Goal: Task Accomplishment & Management: Use online tool/utility

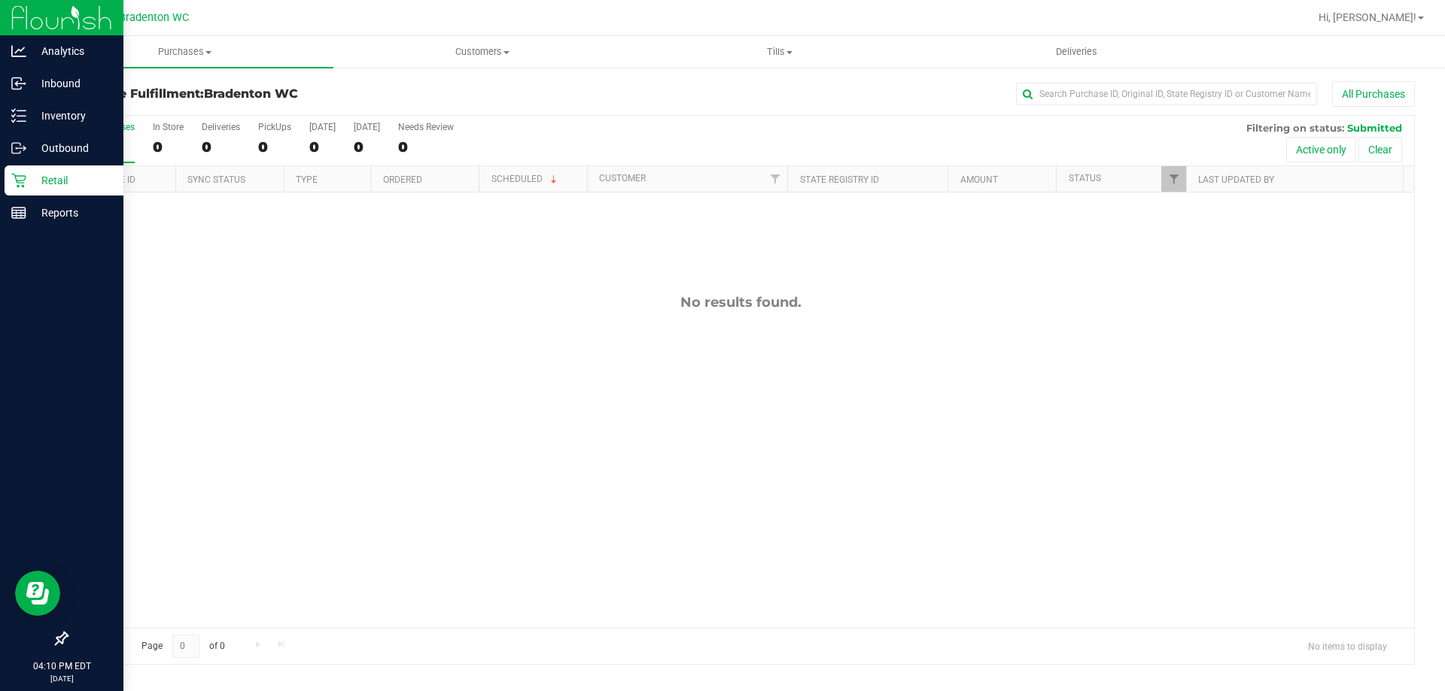
click at [85, 176] on p "Retail" at bounding box center [71, 181] width 90 height 18
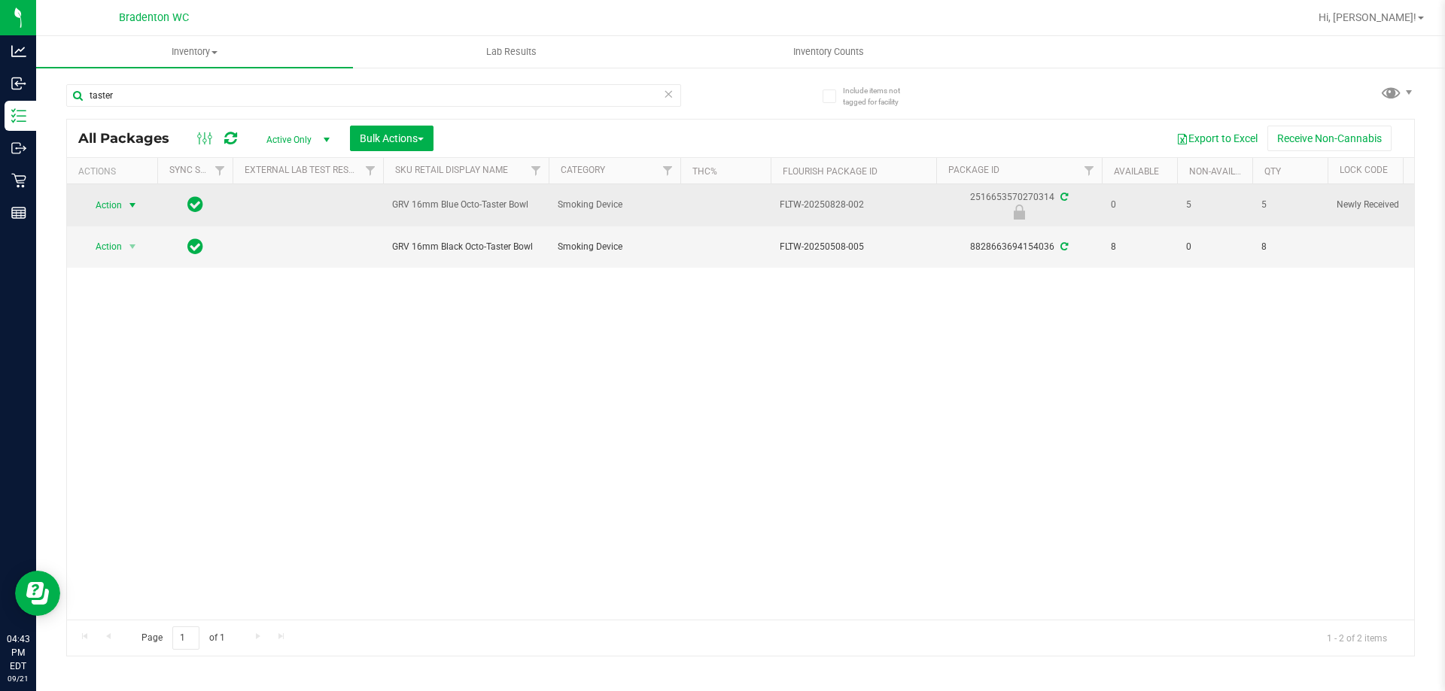
type input "taster"
click at [120, 207] on span "Action" at bounding box center [102, 205] width 41 height 21
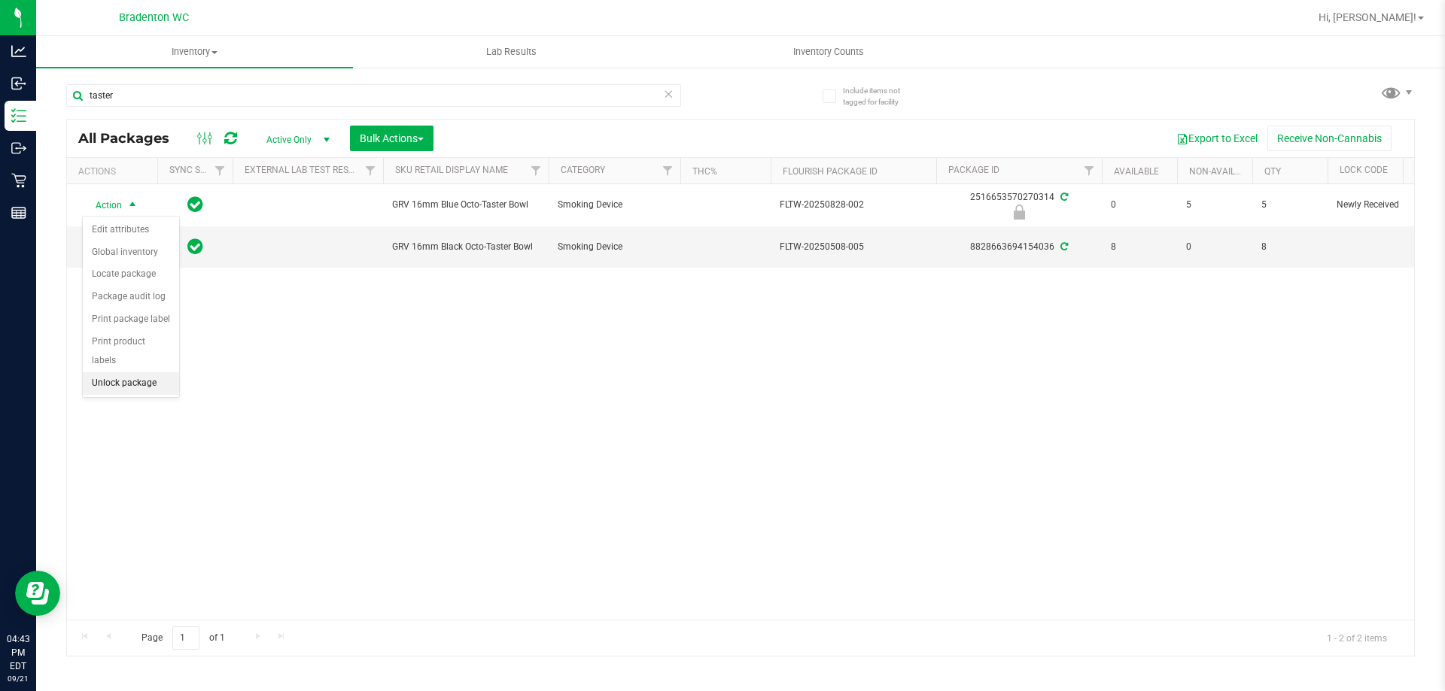
click at [123, 372] on li "Unlock package" at bounding box center [131, 383] width 96 height 23
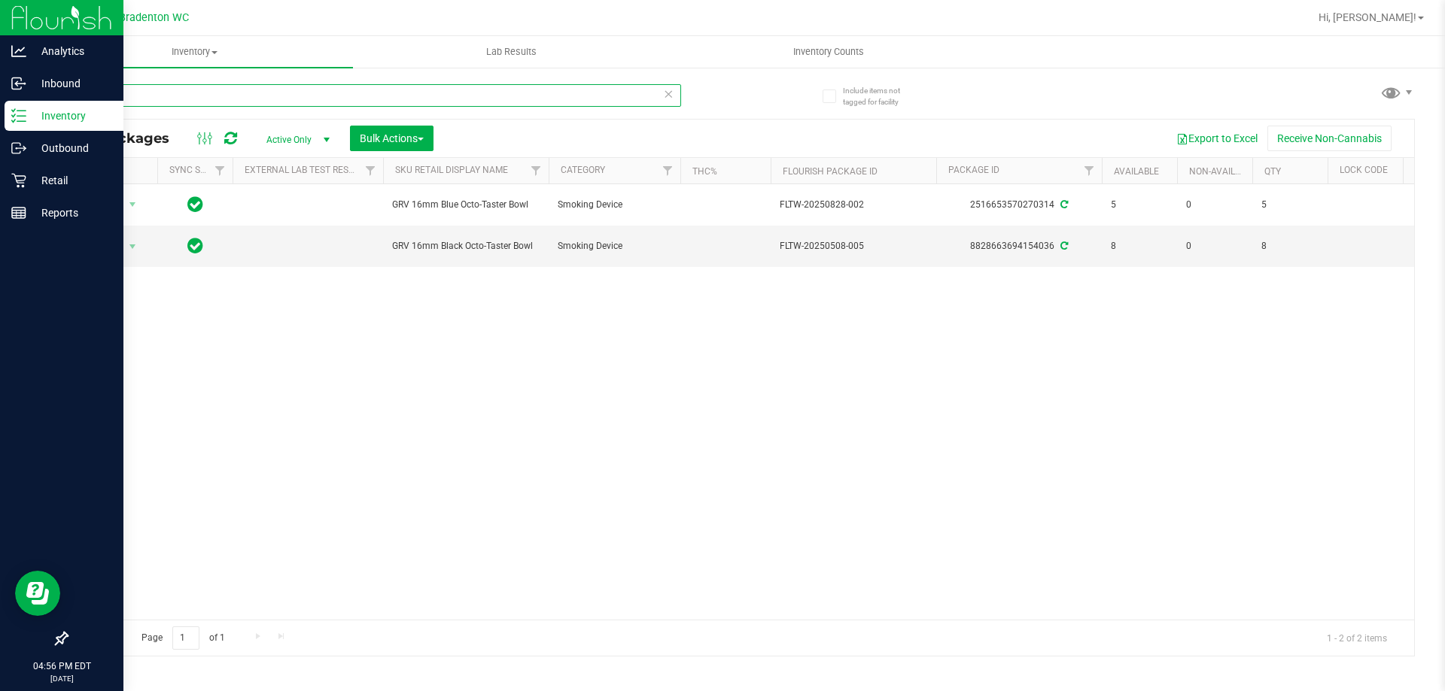
drag, startPoint x: 172, startPoint y: 101, endPoint x: 0, endPoint y: 2, distance: 198.9
click at [0, 73] on div "Analytics Inbound Inventory Outbound Retail Reports 04:56 PM EDT 09/21/2025 09/…" at bounding box center [722, 345] width 1445 height 691
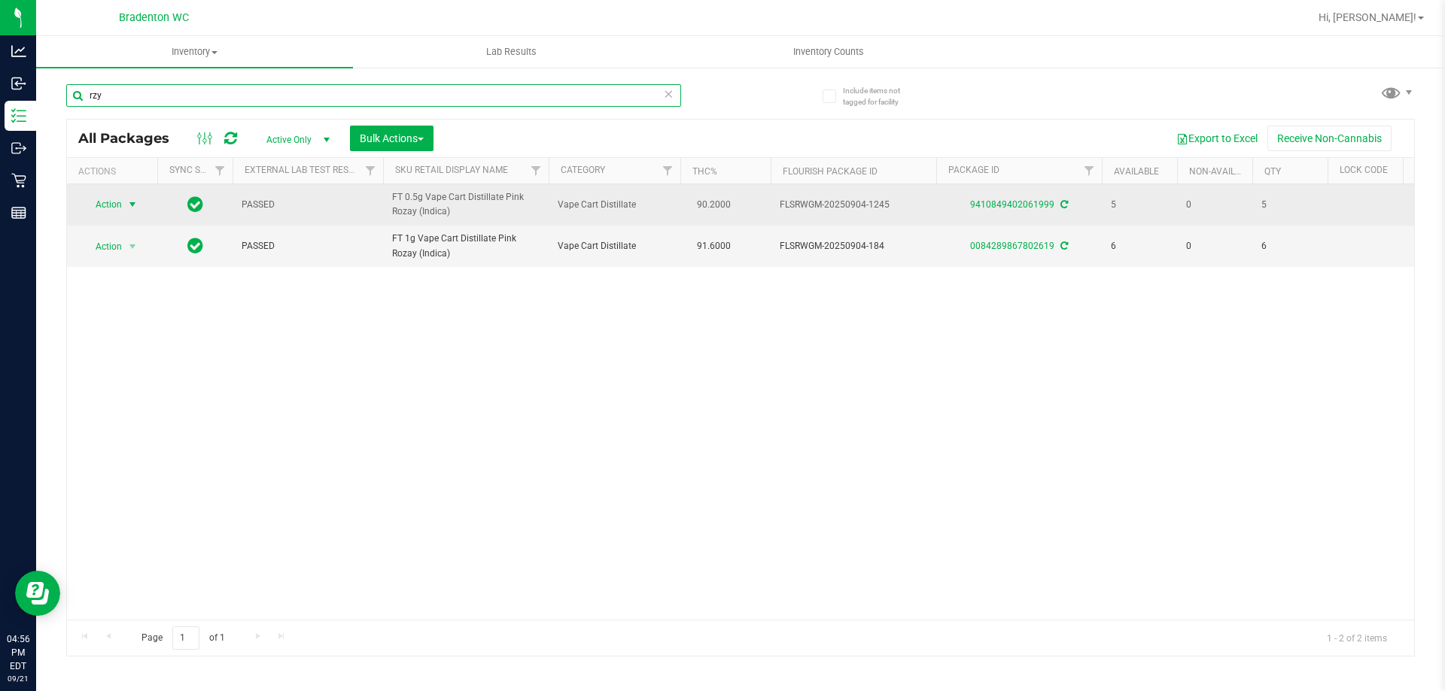
type input "rzy"
click at [102, 205] on span "Action" at bounding box center [102, 204] width 41 height 21
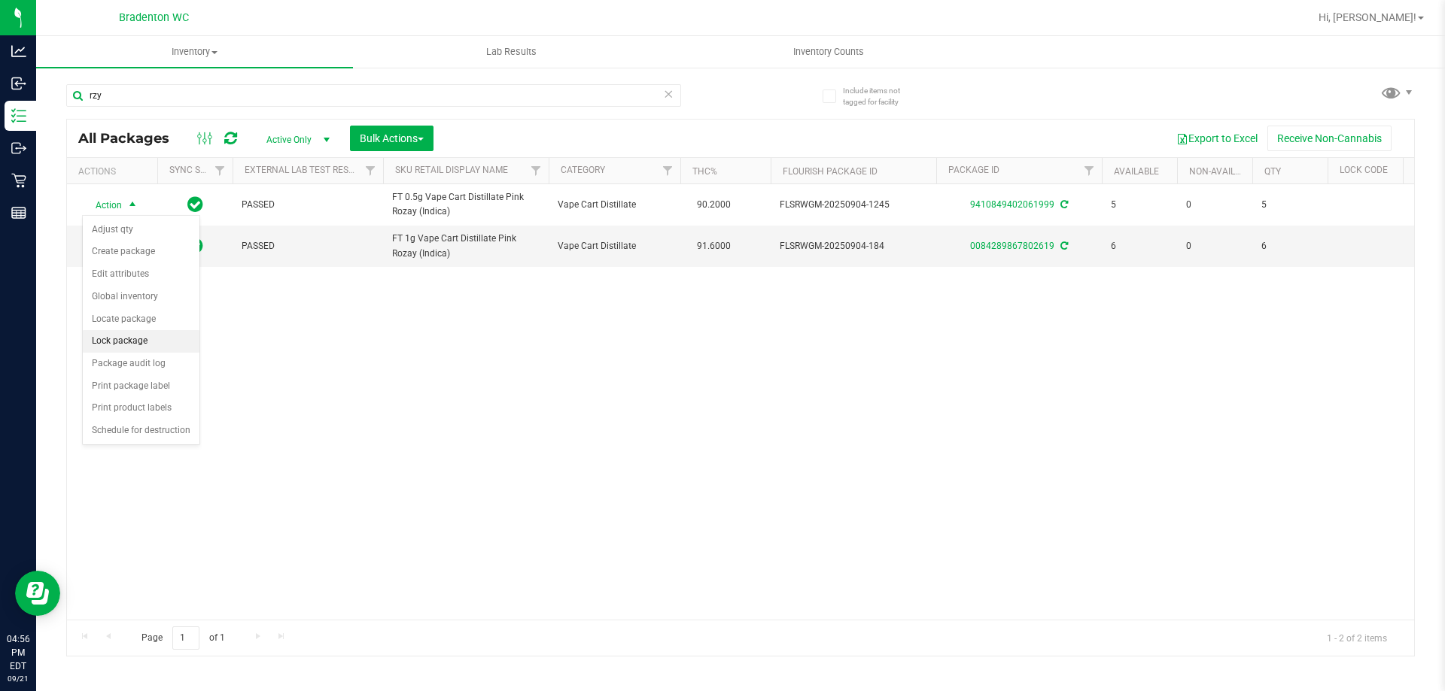
click at [114, 343] on li "Lock package" at bounding box center [141, 341] width 117 height 23
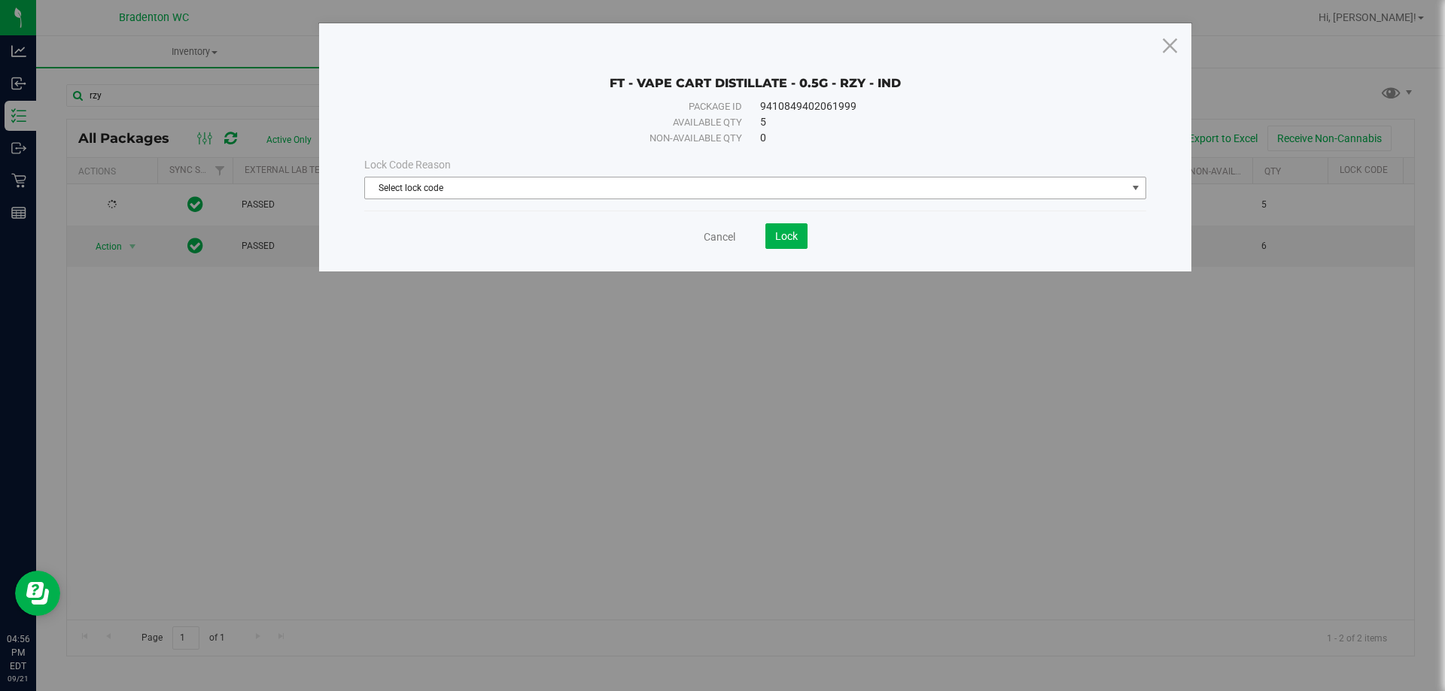
click at [608, 194] on span "Select lock code" at bounding box center [745, 188] width 761 height 21
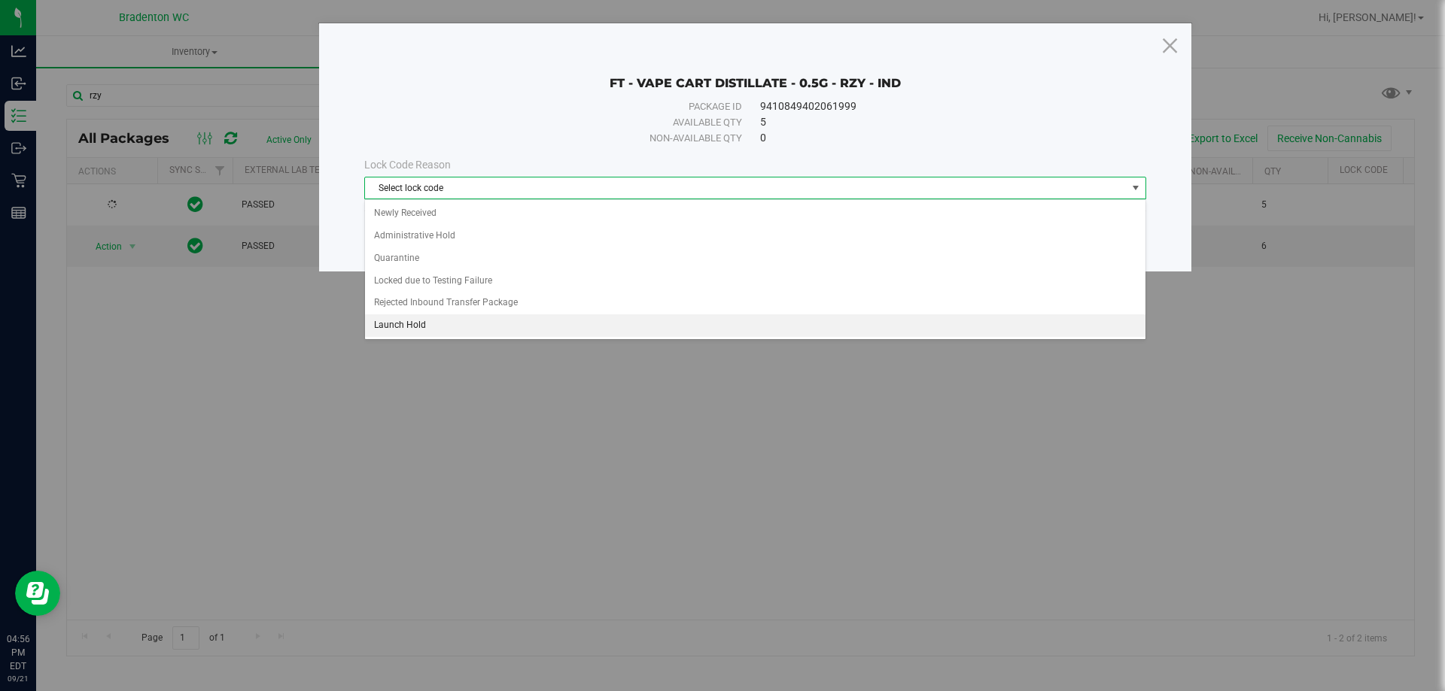
click at [404, 327] on li "Launch Hold" at bounding box center [755, 326] width 780 height 23
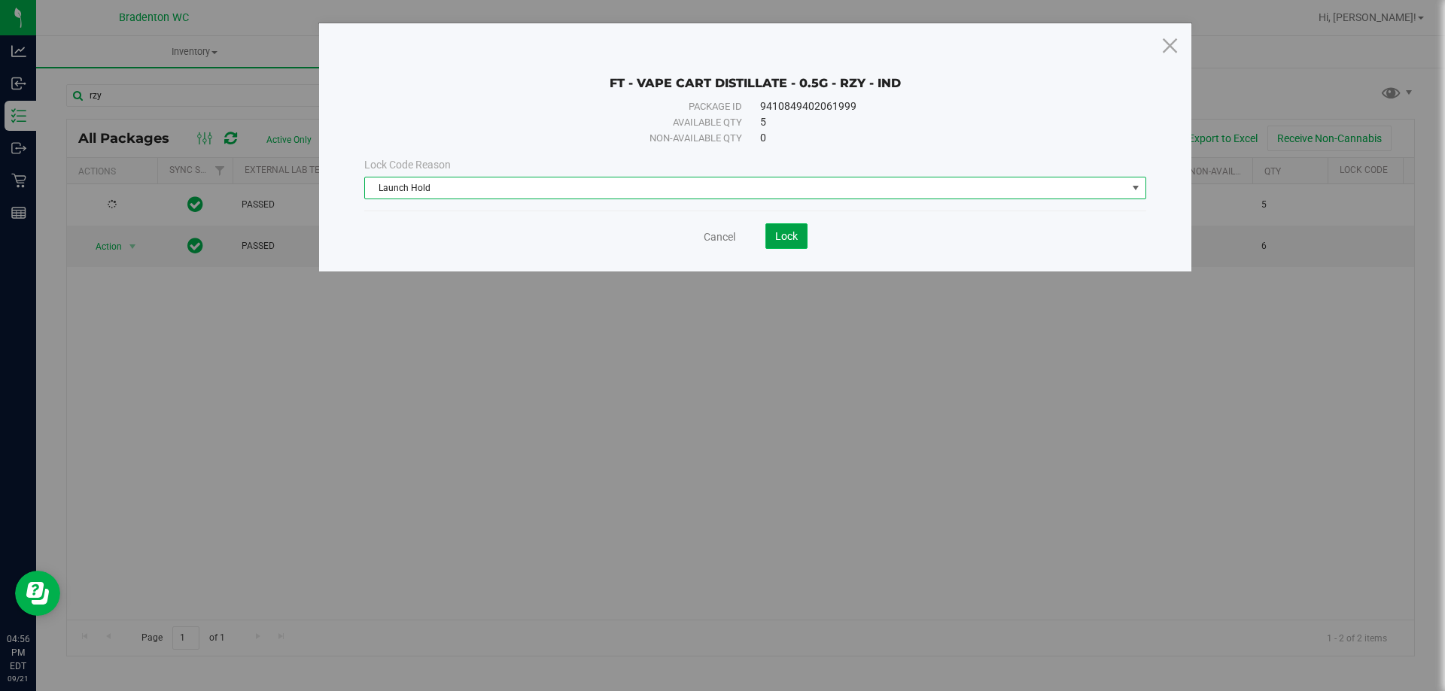
click at [799, 235] on button "Lock" at bounding box center [786, 236] width 42 height 26
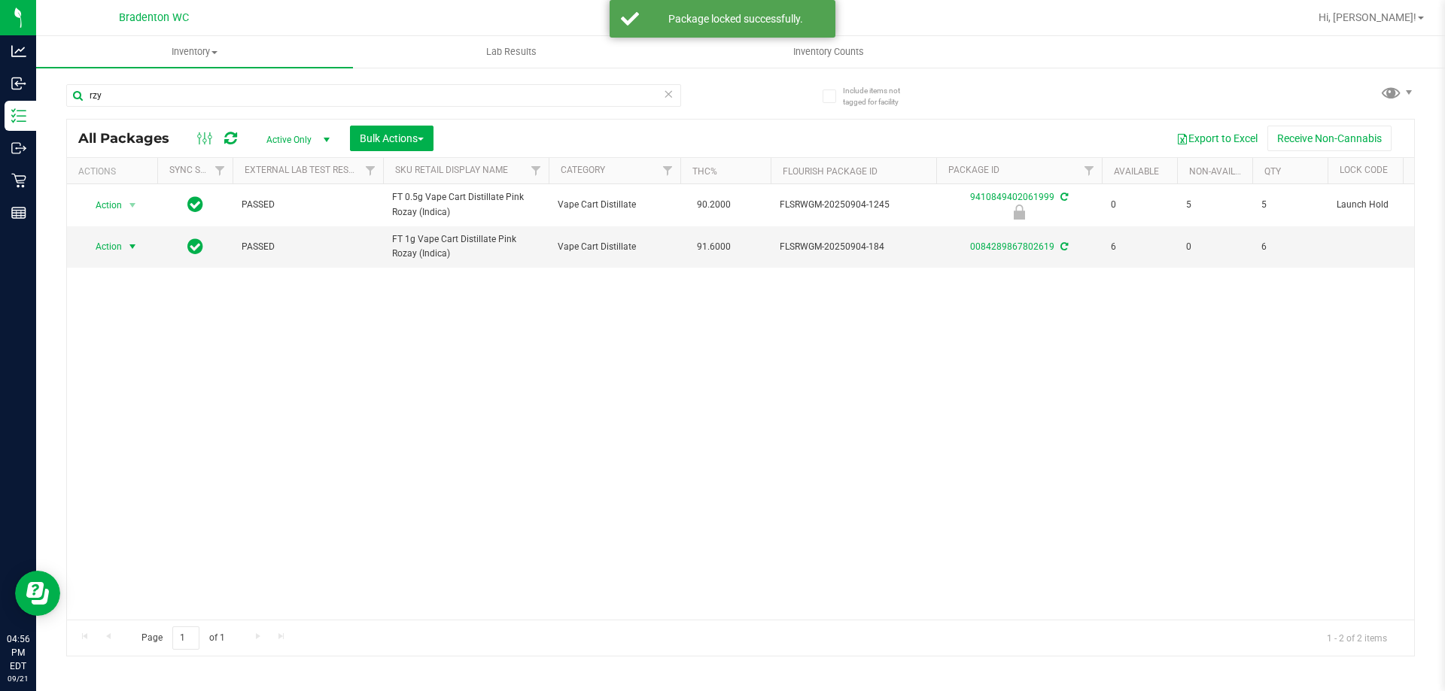
click at [112, 245] on span "Action" at bounding box center [102, 246] width 41 height 21
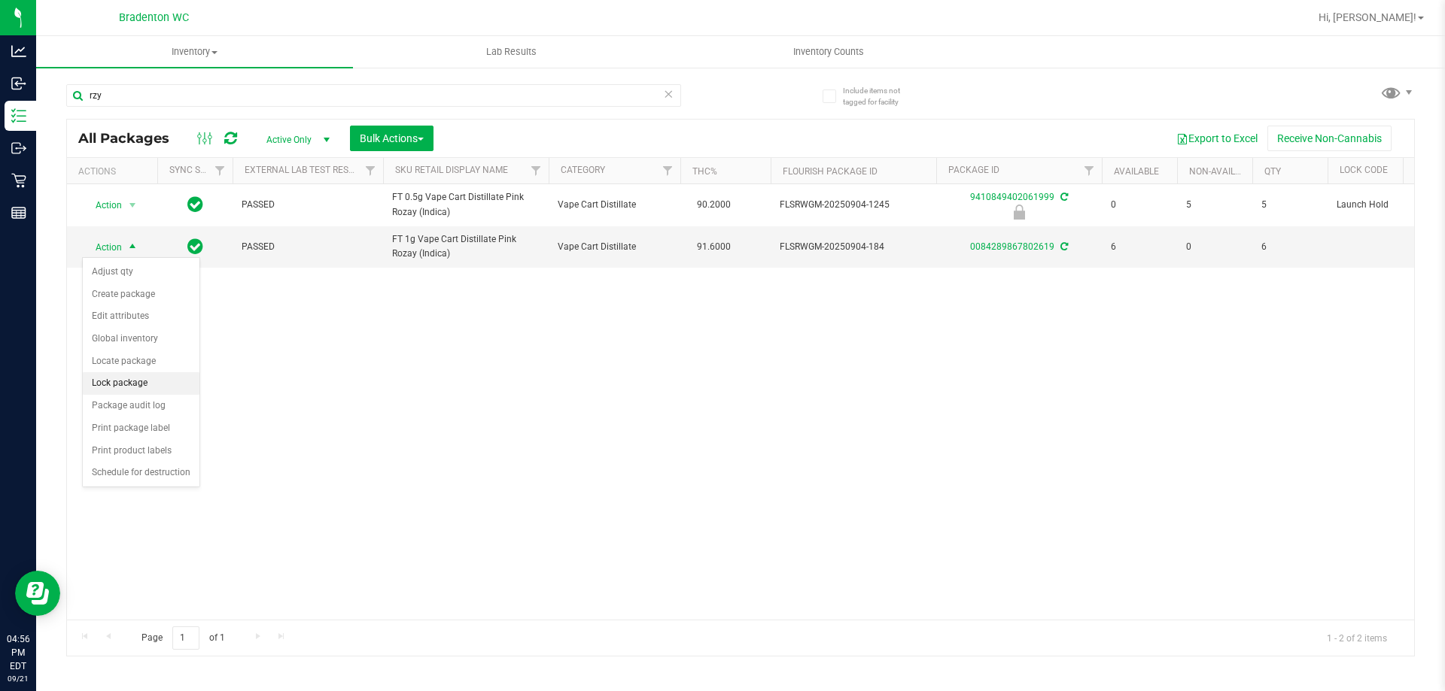
click at [155, 383] on li "Lock package" at bounding box center [141, 383] width 117 height 23
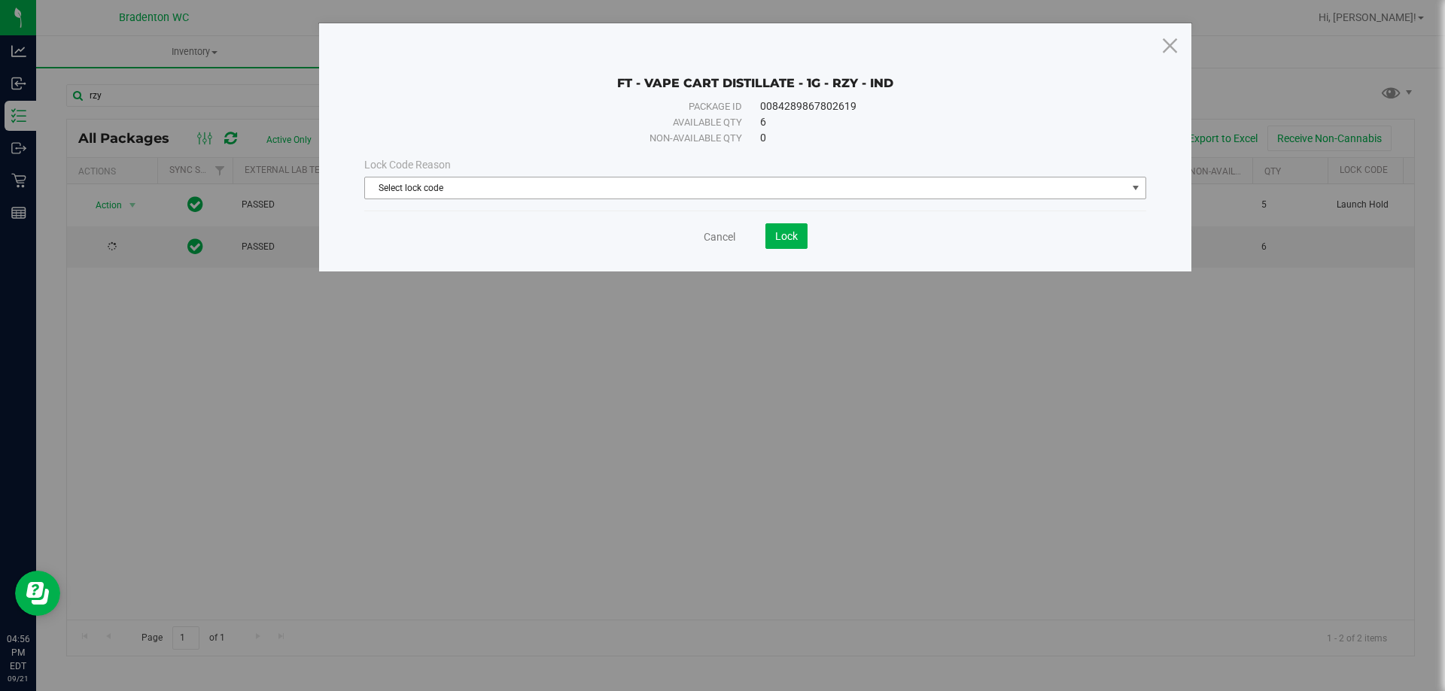
click at [457, 178] on span "Select lock code" at bounding box center [745, 188] width 761 height 21
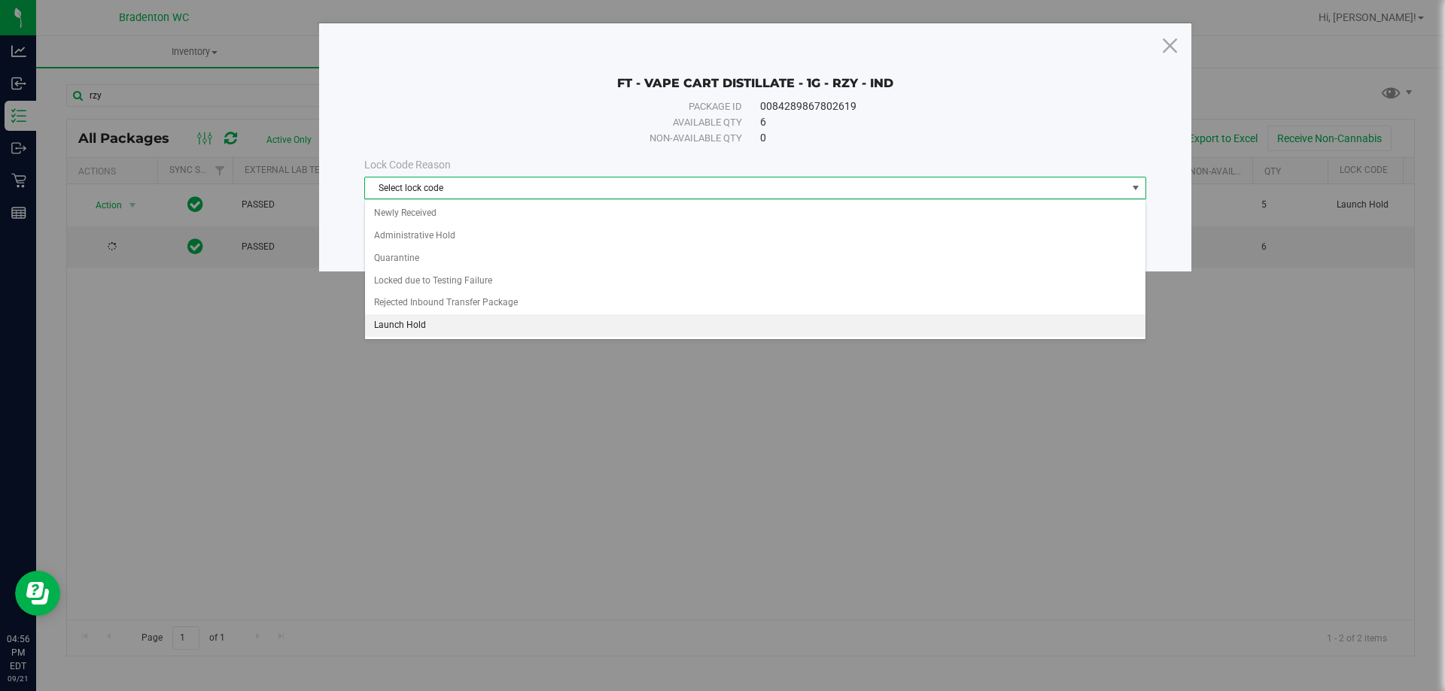
drag, startPoint x: 404, startPoint y: 319, endPoint x: 510, endPoint y: 293, distance: 109.3
click at [406, 320] on li "Launch Hold" at bounding box center [755, 326] width 780 height 23
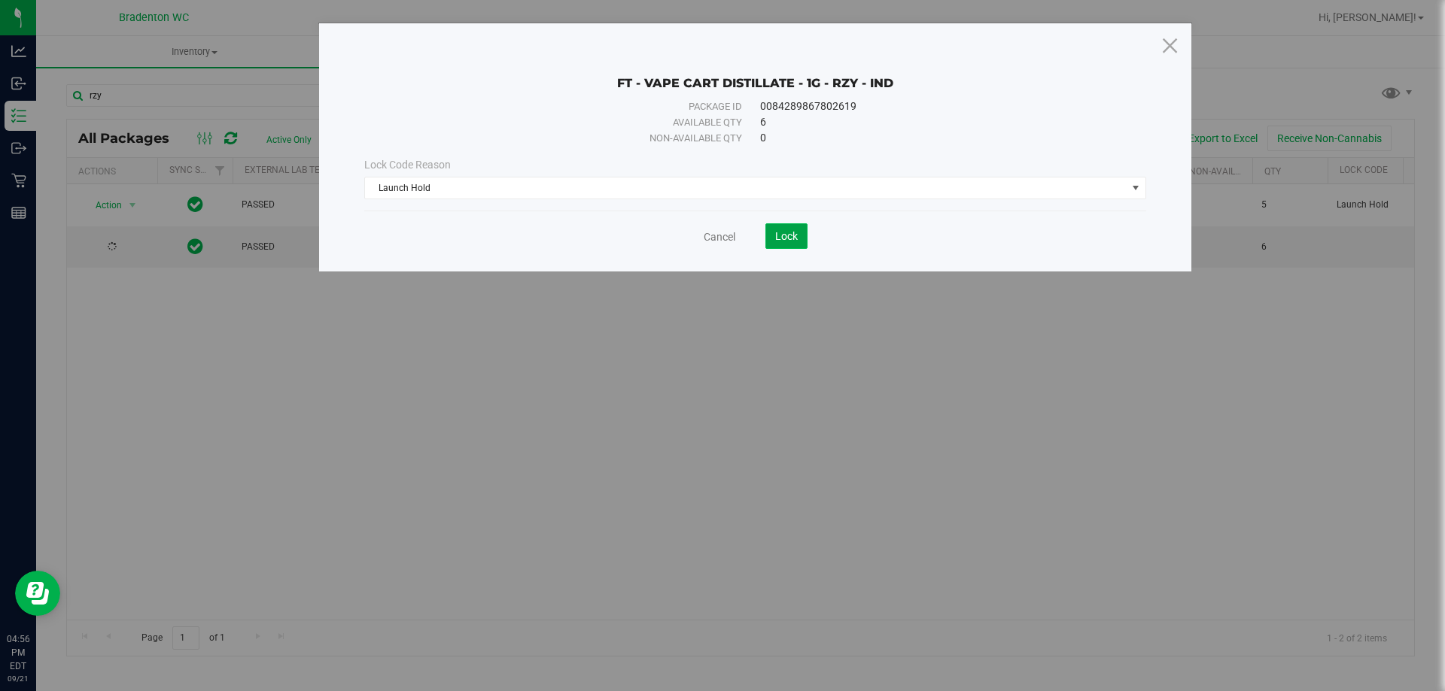
click at [779, 240] on span "Lock" at bounding box center [786, 236] width 23 height 12
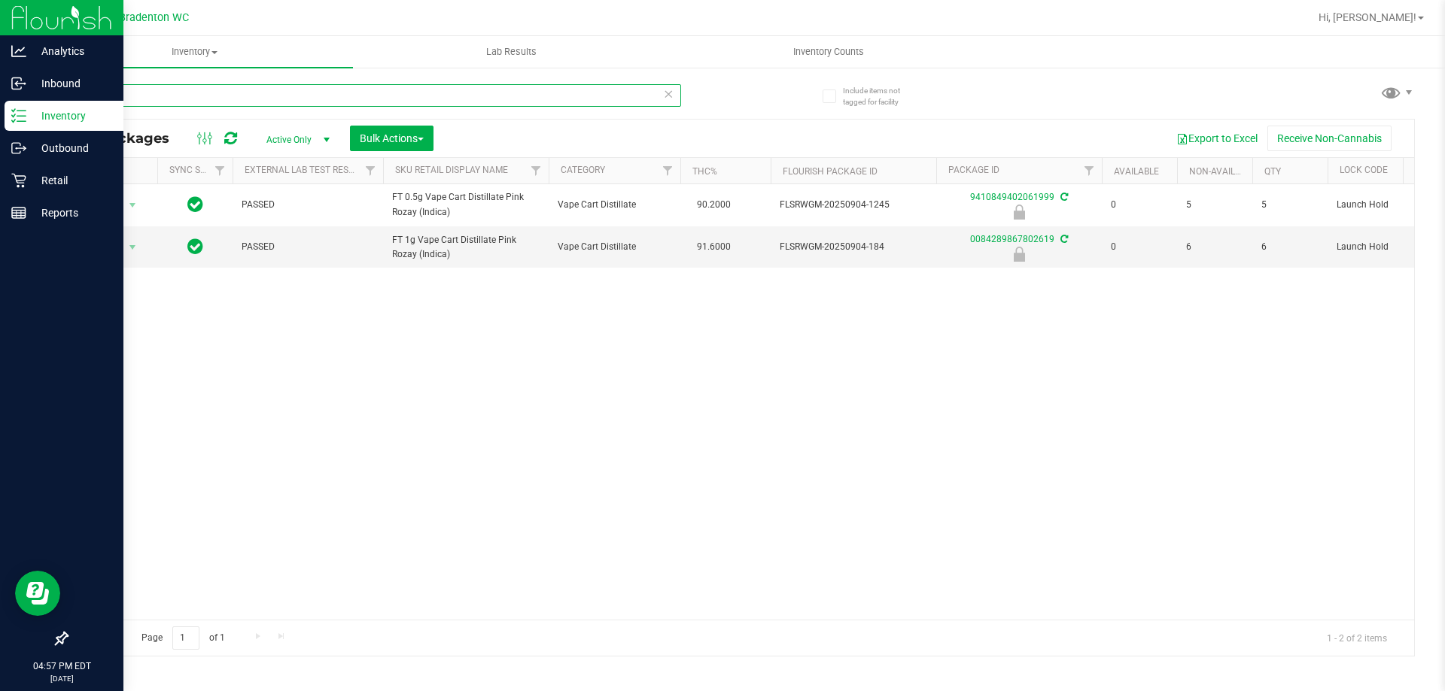
drag, startPoint x: 135, startPoint y: 94, endPoint x: 0, endPoint y: 5, distance: 161.7
click at [0, 93] on div "Analytics Inbound Inventory Outbound Retail Reports 04:57 PM EDT 09/21/2025 09/…" at bounding box center [722, 345] width 1445 height 691
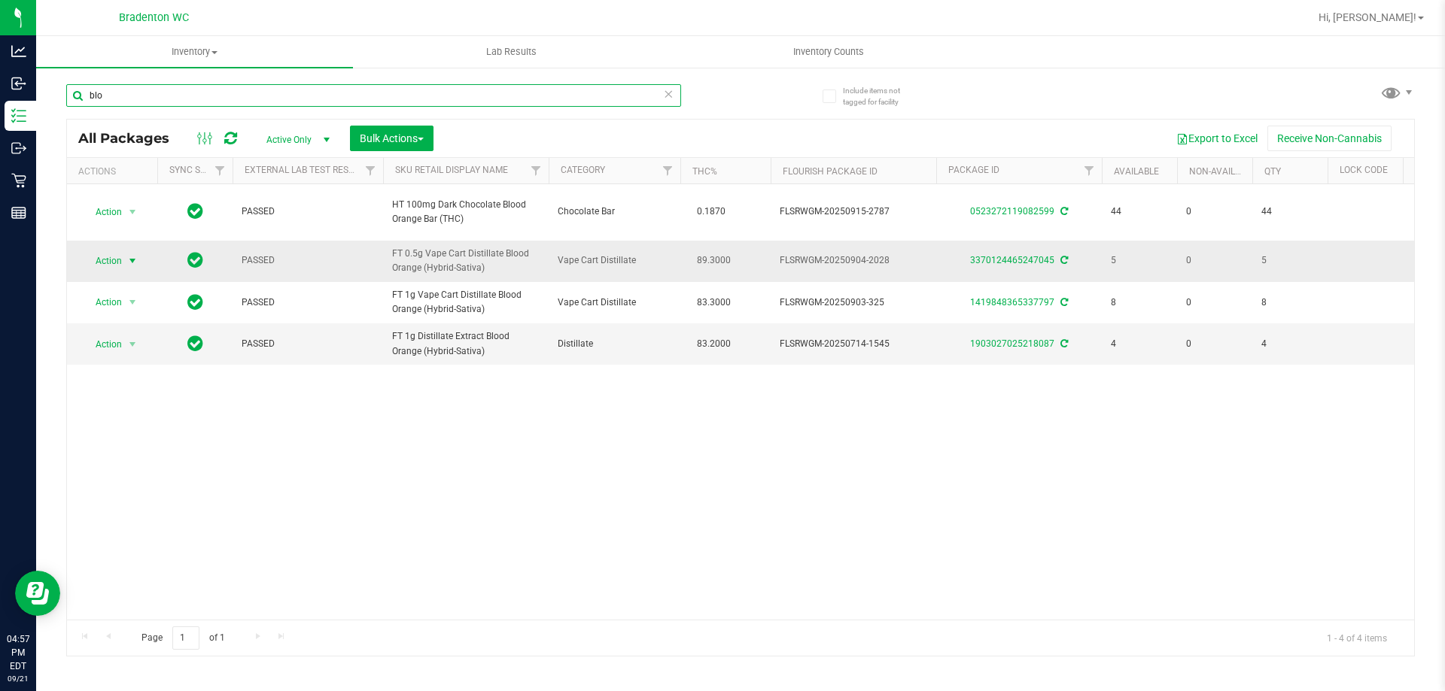
type input "blo"
click at [126, 259] on span "select" at bounding box center [132, 261] width 19 height 21
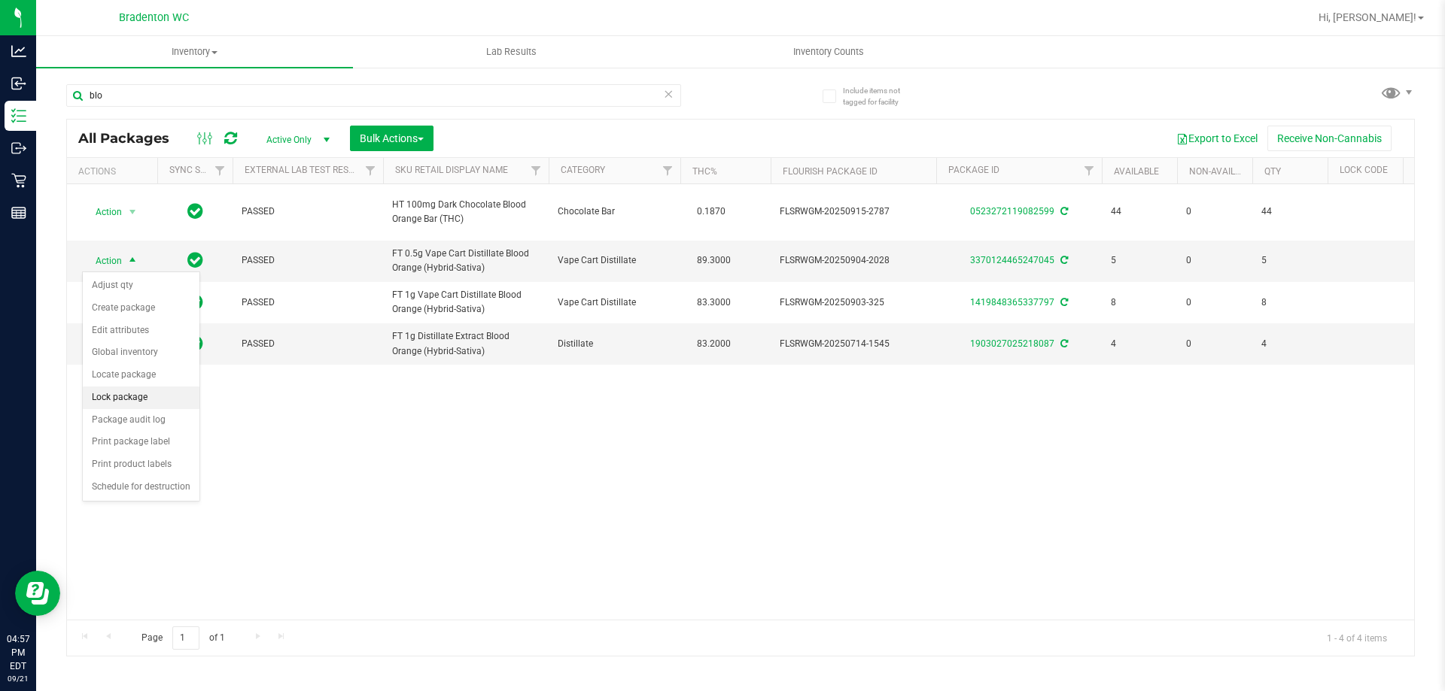
click at [119, 402] on li "Lock package" at bounding box center [141, 398] width 117 height 23
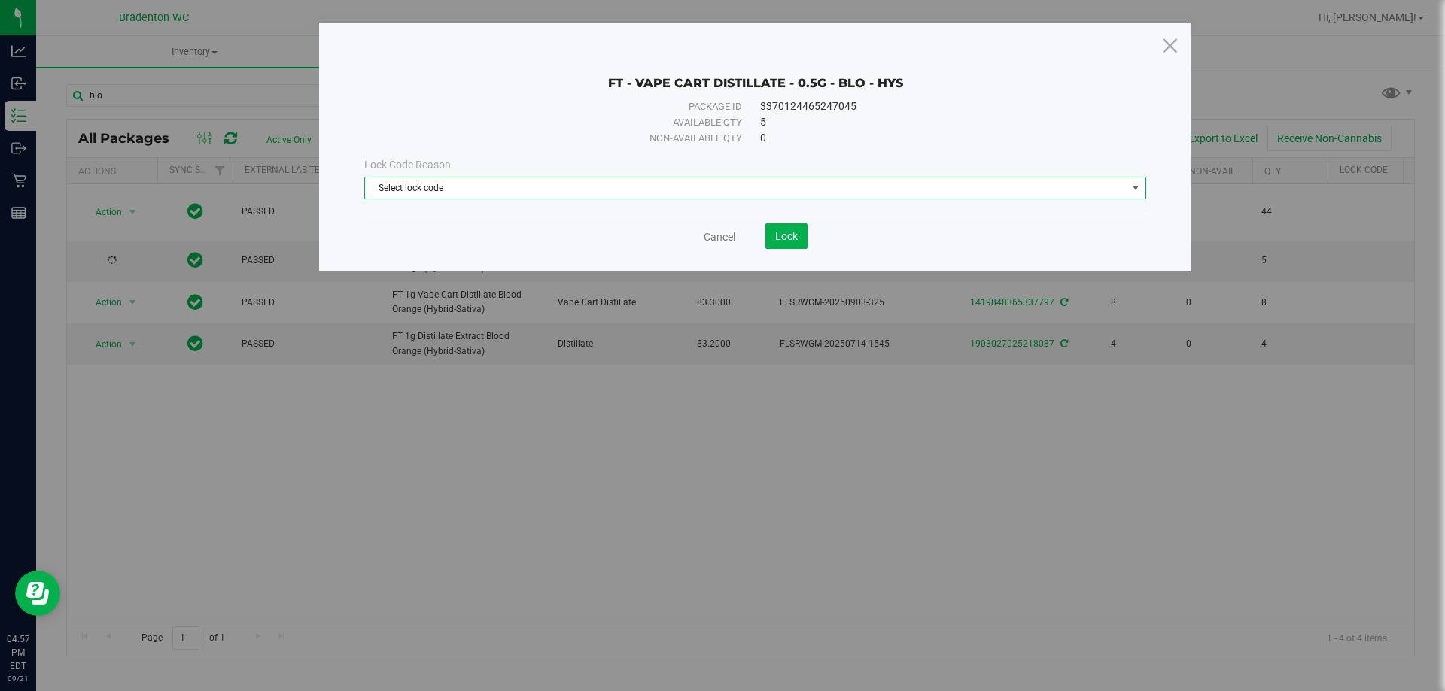
click at [654, 194] on span "Select lock code" at bounding box center [745, 188] width 761 height 21
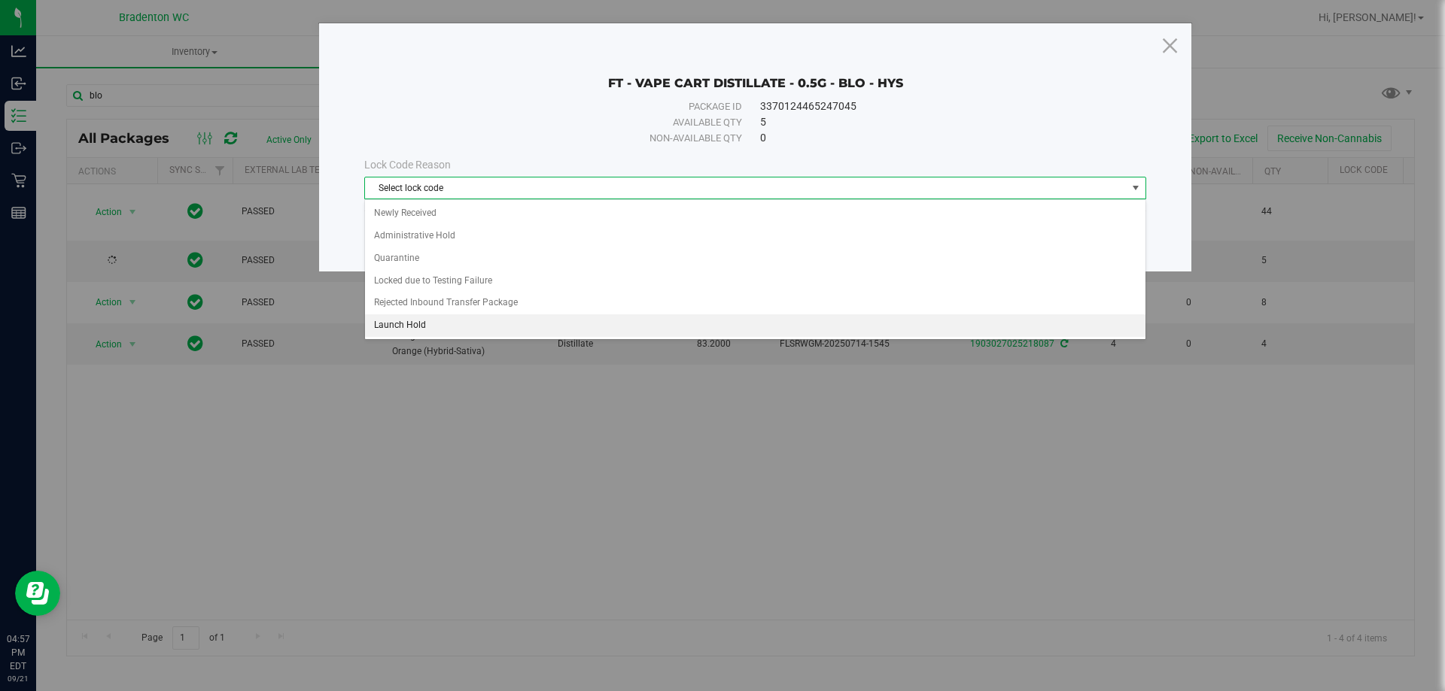
drag, startPoint x: 407, startPoint y: 328, endPoint x: 497, endPoint y: 305, distance: 93.1
click at [408, 328] on li "Launch Hold" at bounding box center [755, 326] width 780 height 23
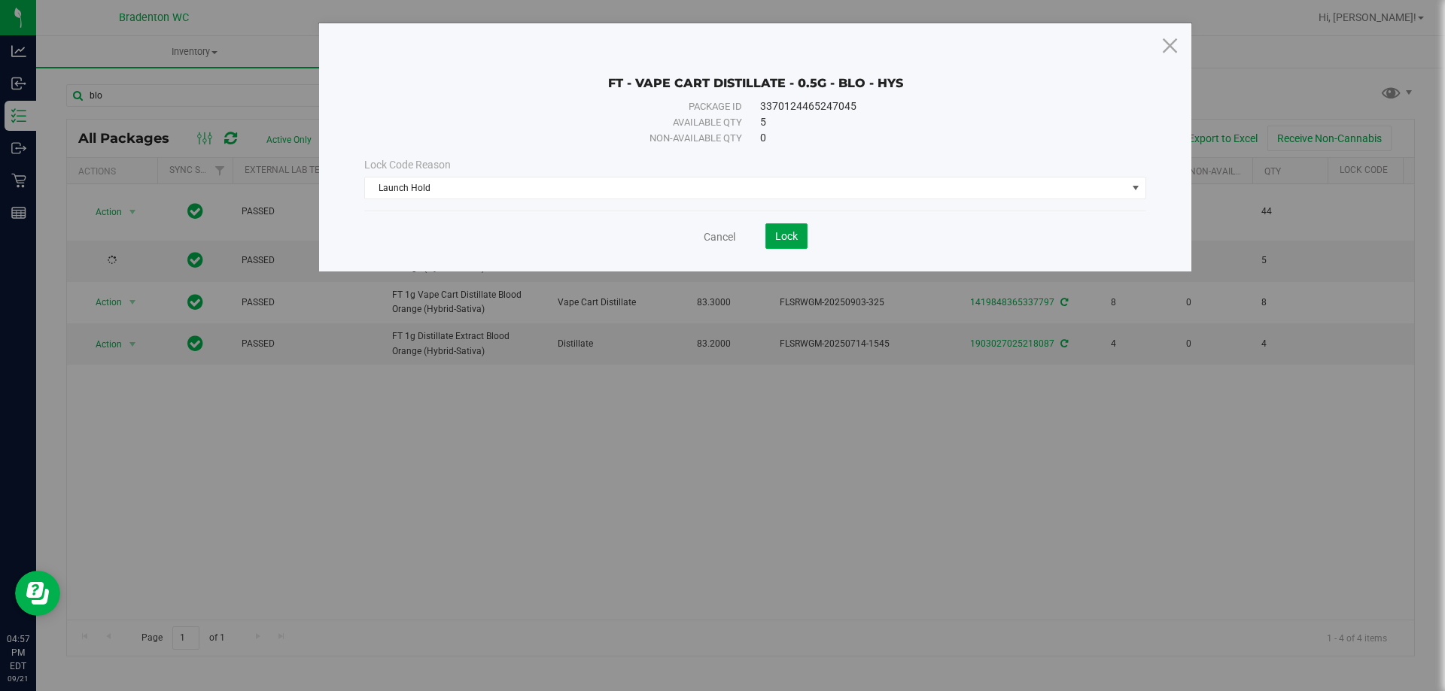
click at [791, 237] on span "Lock" at bounding box center [786, 236] width 23 height 12
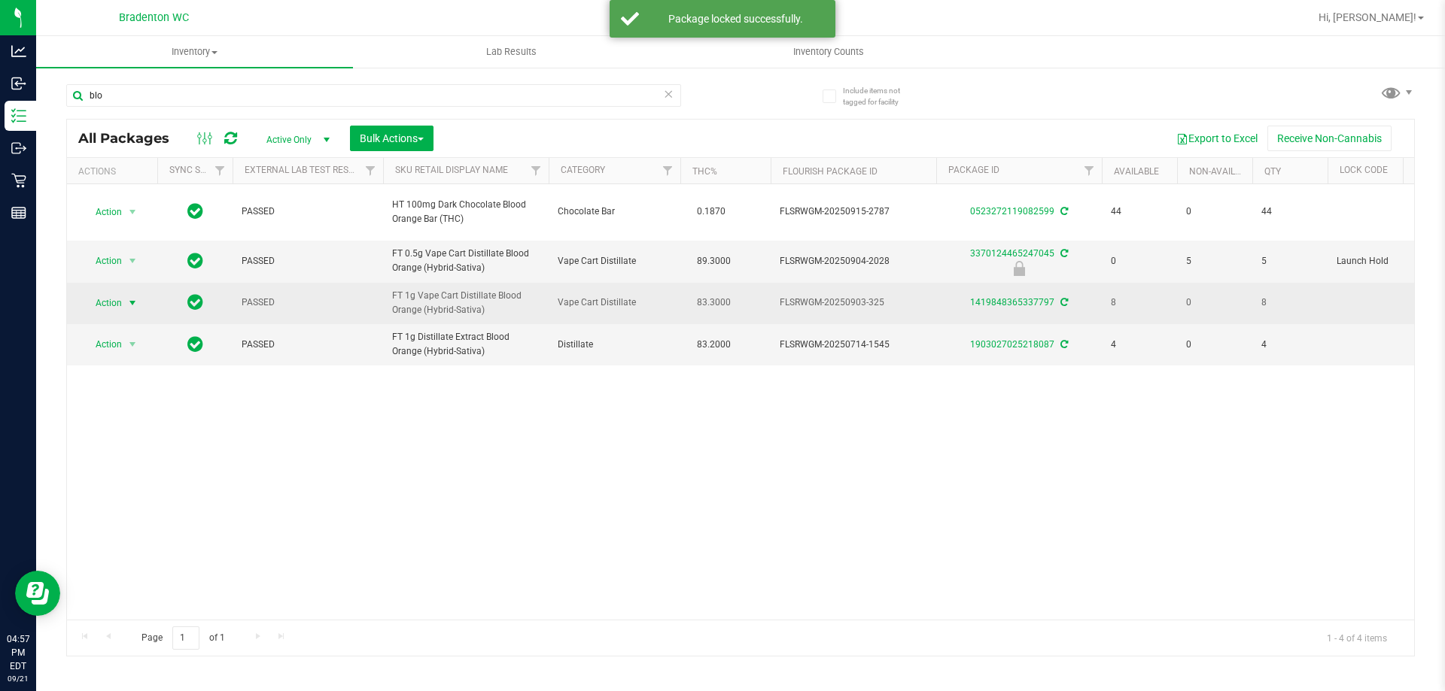
click at [117, 301] on span "Action" at bounding box center [102, 303] width 41 height 21
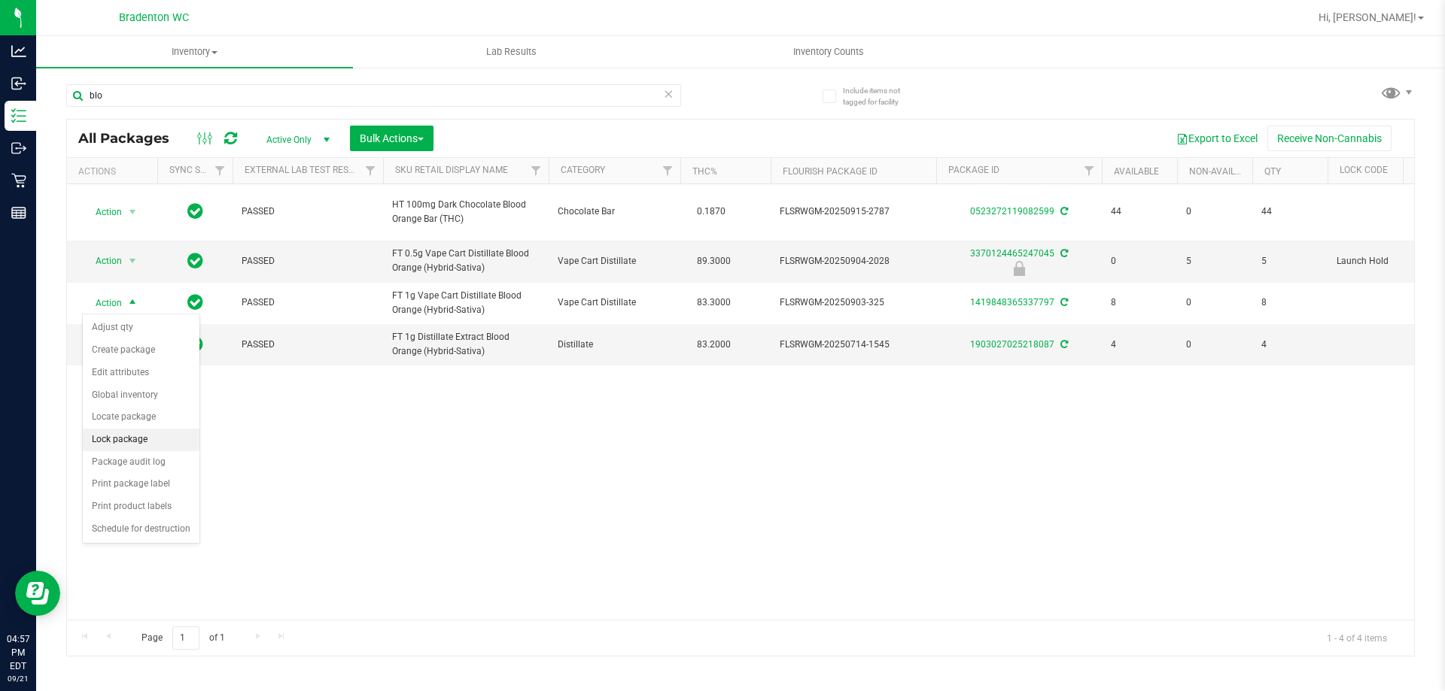
click at [144, 436] on li "Lock package" at bounding box center [141, 440] width 117 height 23
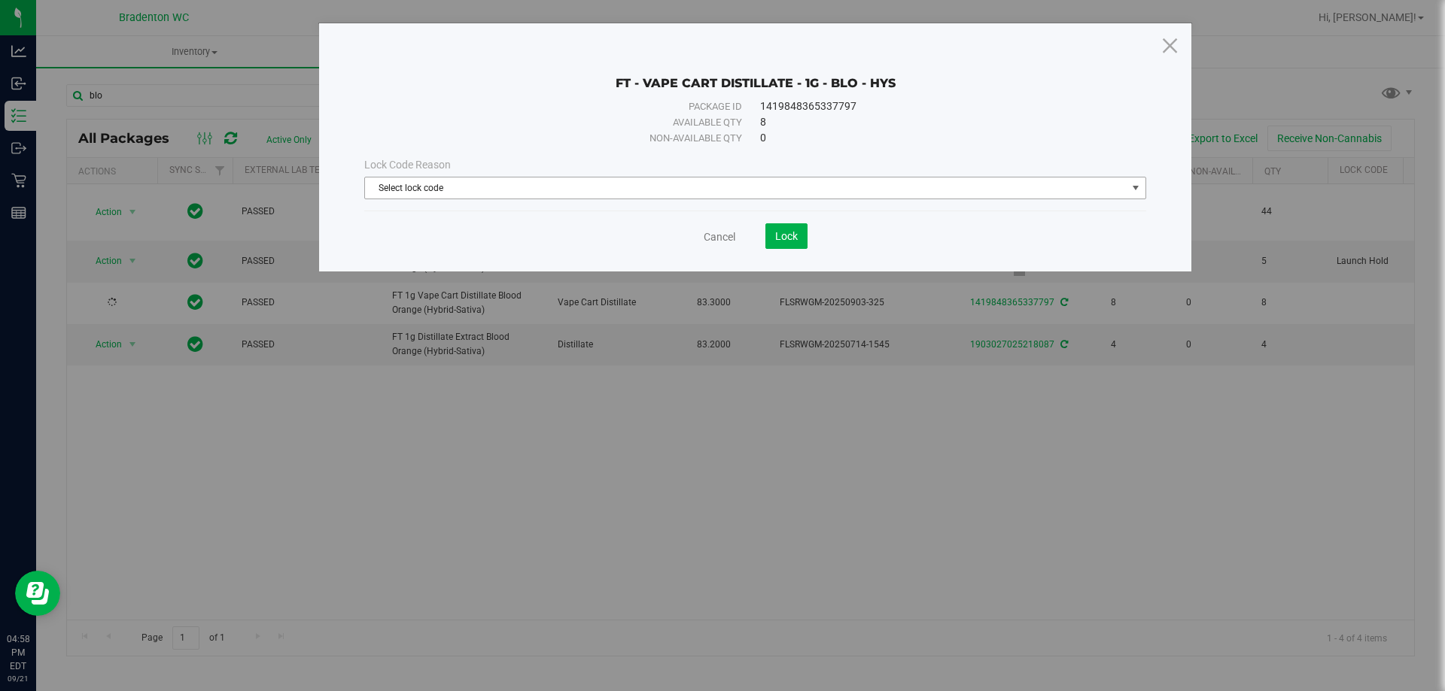
click at [783, 188] on span "Select lock code" at bounding box center [745, 188] width 761 height 21
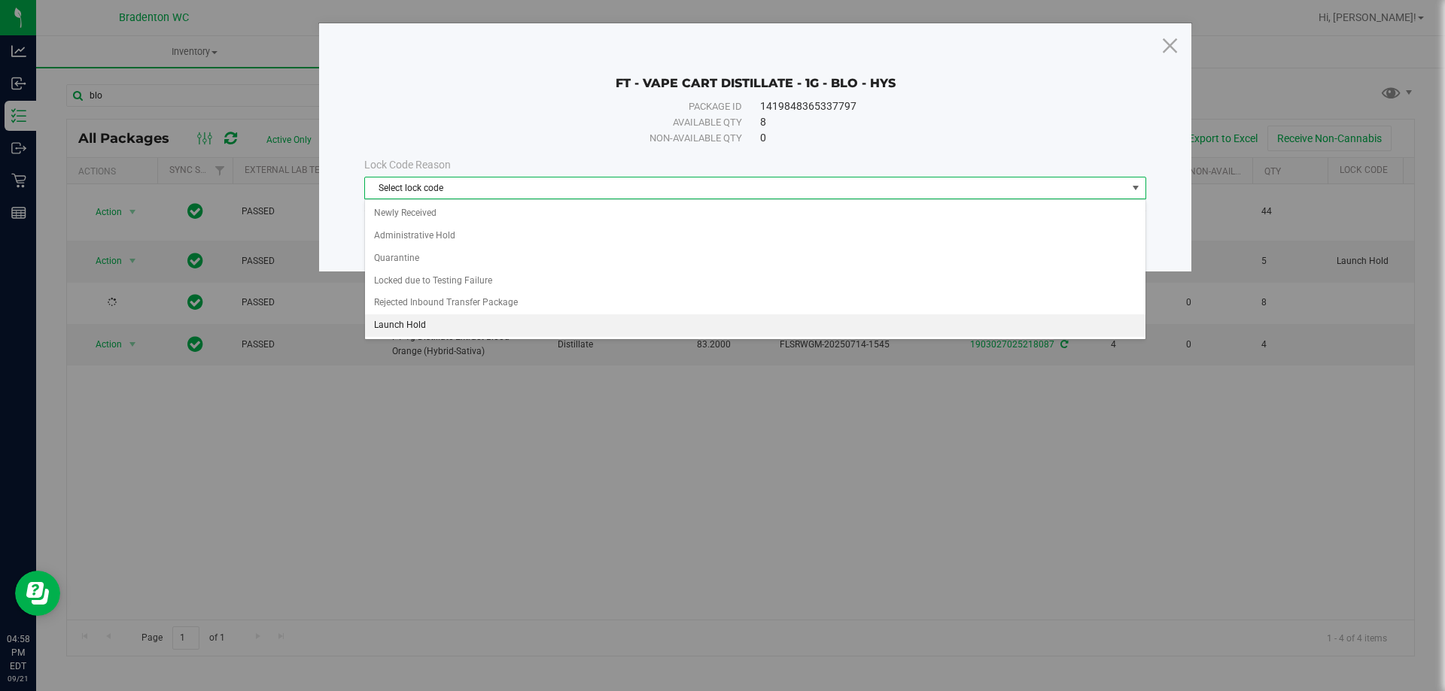
click at [393, 327] on li "Launch Hold" at bounding box center [755, 326] width 780 height 23
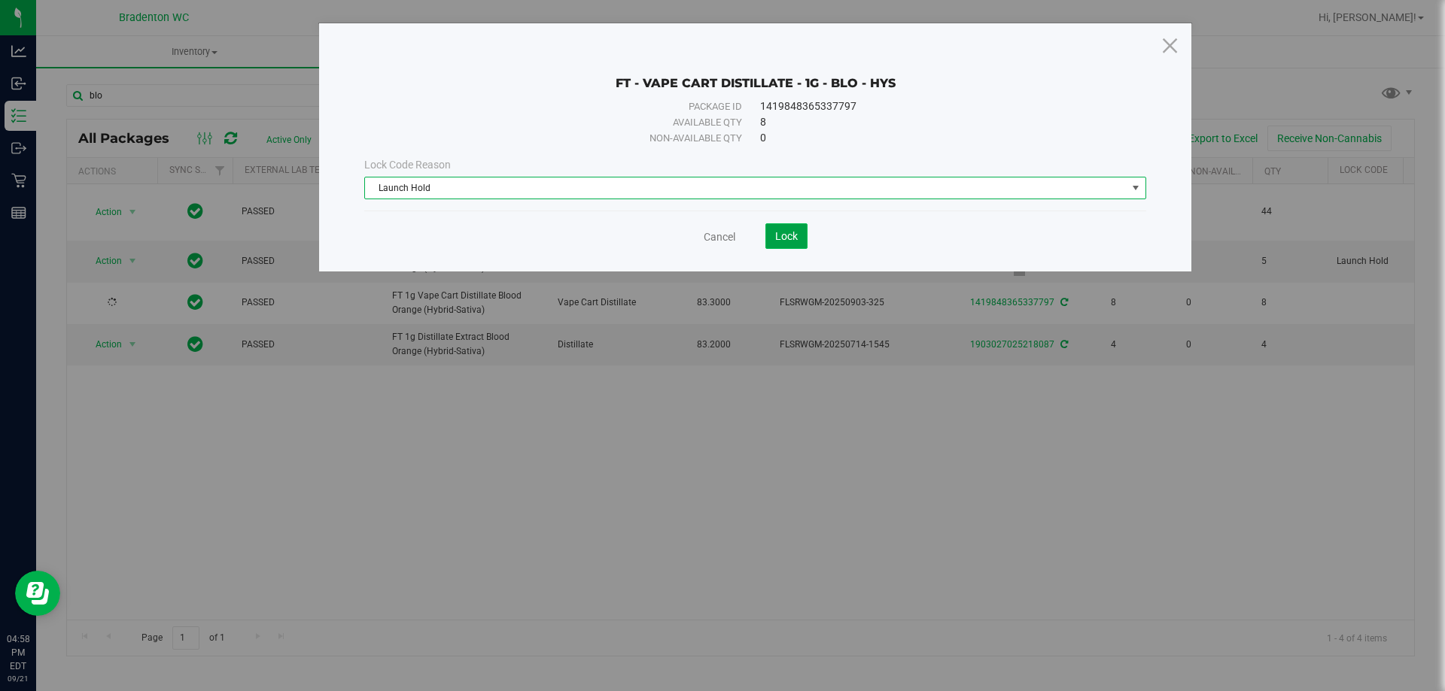
click at [787, 234] on span "Lock" at bounding box center [786, 236] width 23 height 12
